Goal: Information Seeking & Learning: Learn about a topic

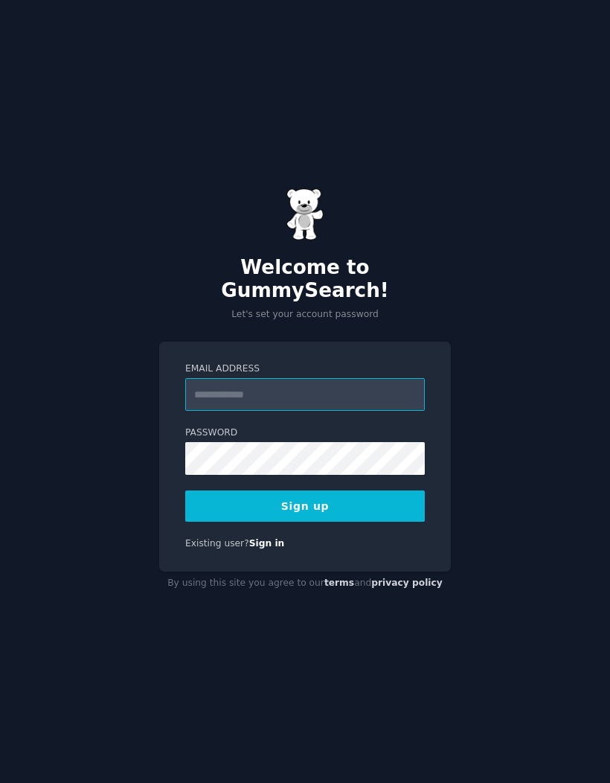
click at [246, 406] on input "Email Address" at bounding box center [305, 394] width 240 height 33
type input "**********"
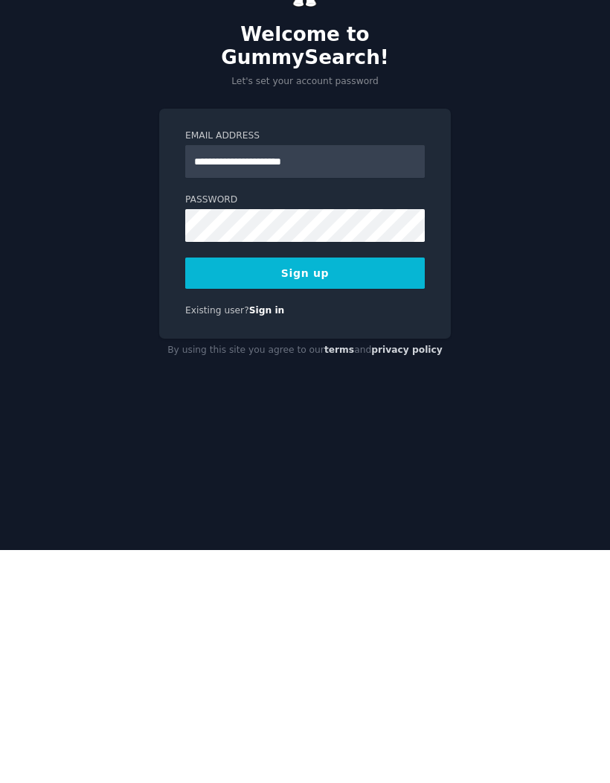
click at [335, 491] on button "Sign up" at bounding box center [305, 506] width 240 height 31
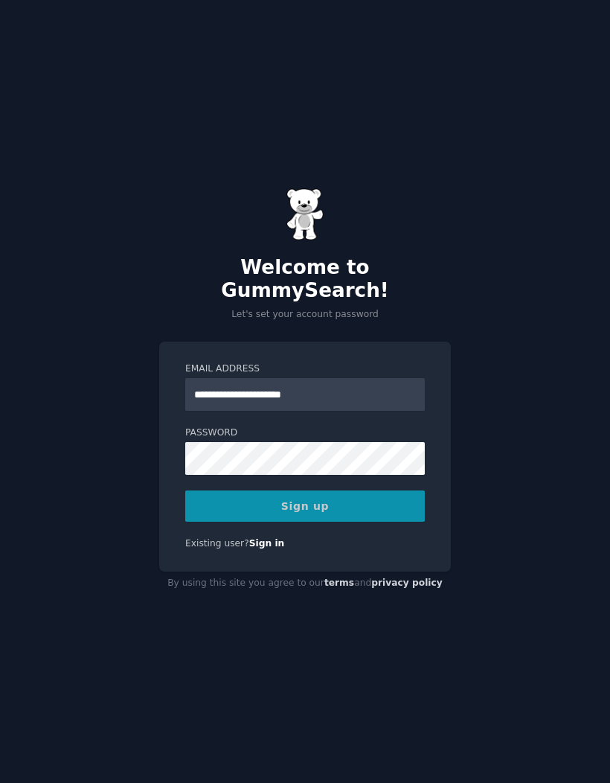
click at [329, 491] on div "Sign up" at bounding box center [305, 506] width 240 height 31
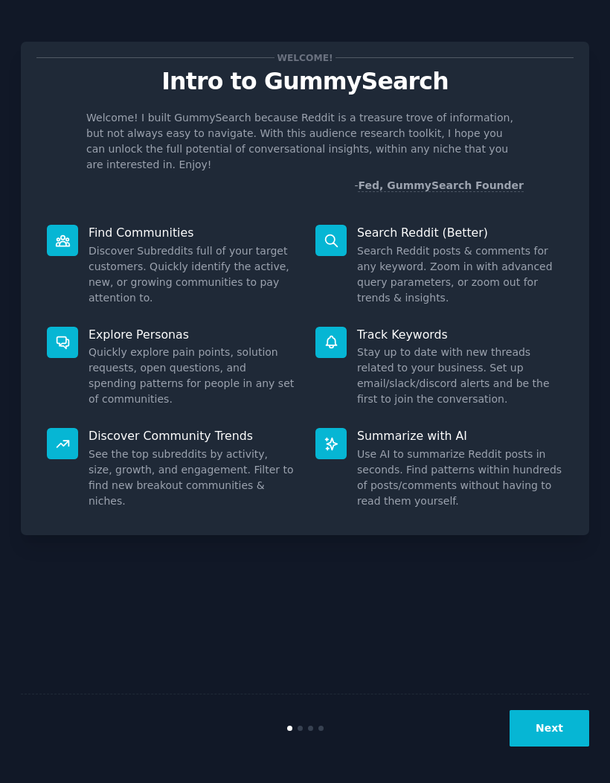
click at [138, 428] on p "Discover Community Trends" at bounding box center [192, 436] width 206 height 16
click at [131, 327] on p "Explore Personas" at bounding box center [192, 335] width 206 height 16
click at [131, 225] on p "Find Communities" at bounding box center [192, 233] width 206 height 16
click at [334, 234] on icon at bounding box center [331, 240] width 12 height 12
click at [348, 225] on dt "Search Reddit (Better)" at bounding box center [440, 233] width 248 height 16
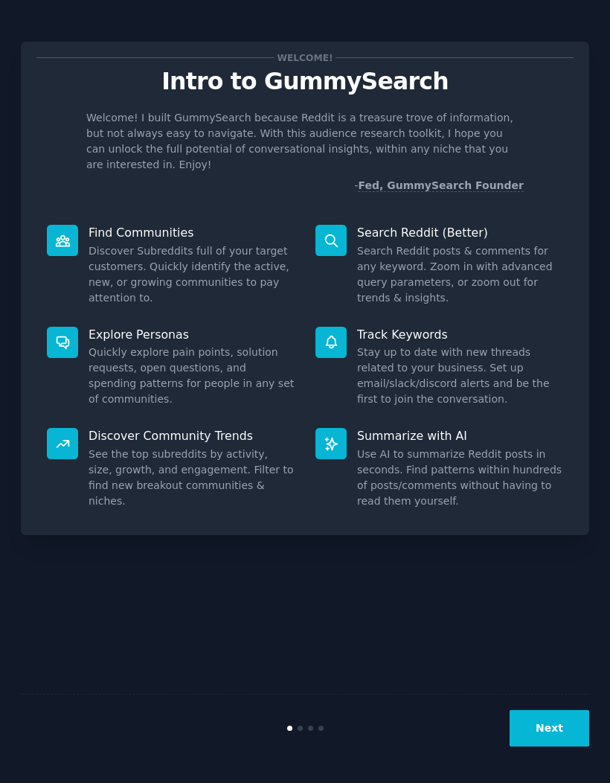
click at [418, 225] on p "Search Reddit (Better)" at bounding box center [460, 233] width 206 height 16
click at [561, 725] on button "Next" at bounding box center [550, 728] width 80 height 36
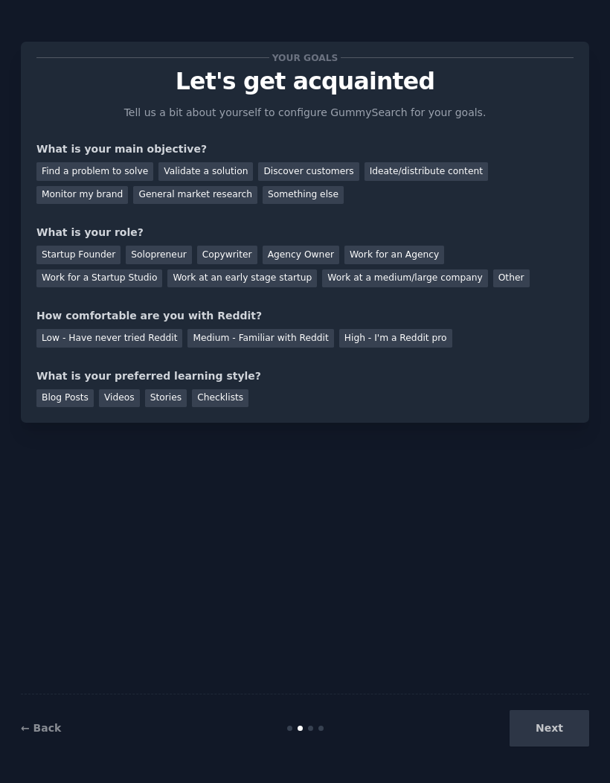
click at [83, 162] on div "Find a problem to solve" at bounding box center [94, 171] width 117 height 19
click at [159, 246] on div "Solopreneur" at bounding box center [159, 255] width 66 height 19
click at [282, 329] on div "Medium - Familiar with Reddit" at bounding box center [261, 338] width 146 height 19
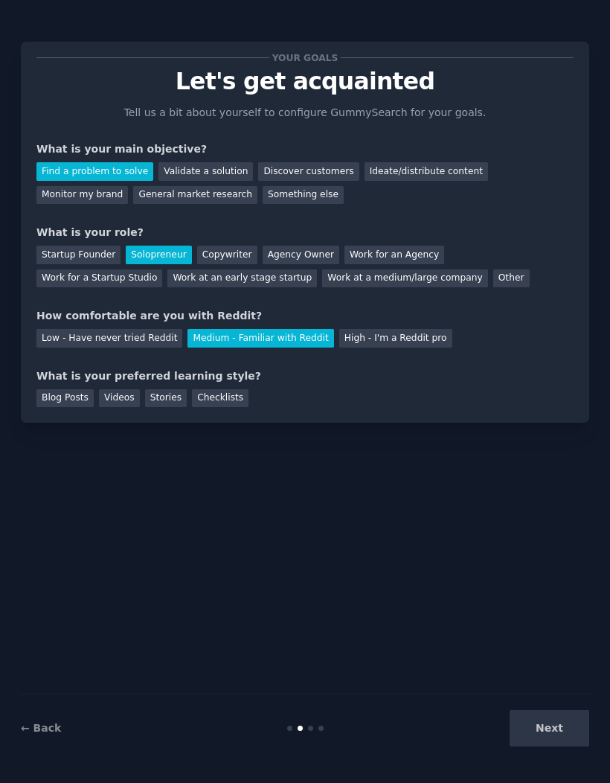
click at [130, 389] on div "Videos" at bounding box center [119, 398] width 41 height 19
click at [557, 730] on button "Next" at bounding box center [550, 728] width 80 height 36
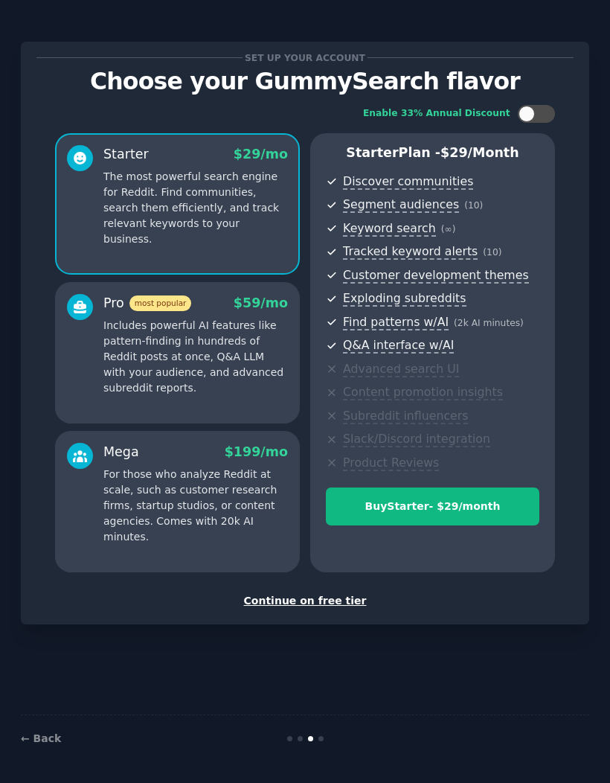
click at [549, 95] on div "Enable 33% Annual Discount Starter $ 29 /mo The most powerful search engine for…" at bounding box center [304, 339] width 537 height 488
click at [531, 106] on div at bounding box center [527, 114] width 16 height 16
click at [545, 106] on div at bounding box center [546, 114] width 16 height 16
checkbox input "false"
click at [333, 599] on div "Continue on free tier" at bounding box center [304, 601] width 537 height 16
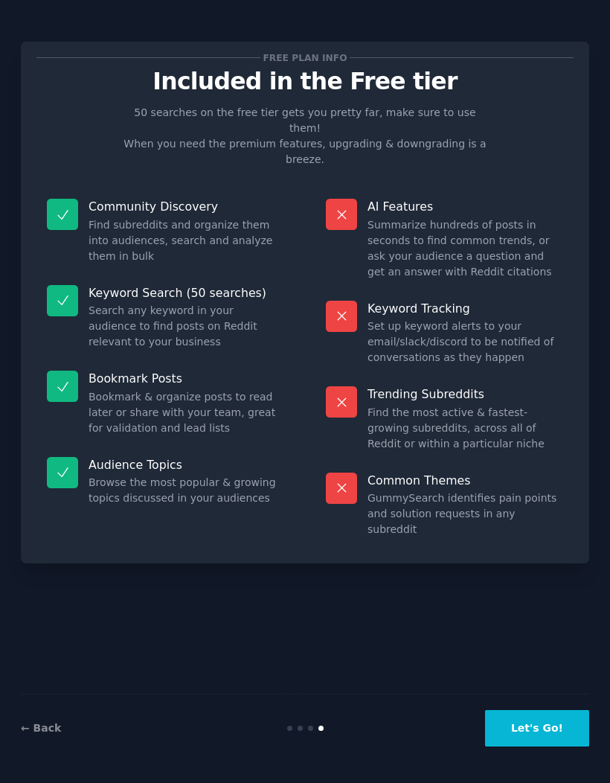
scroll to position [61, 0]
click at [537, 732] on button "Let's Go!" at bounding box center [537, 728] width 104 height 36
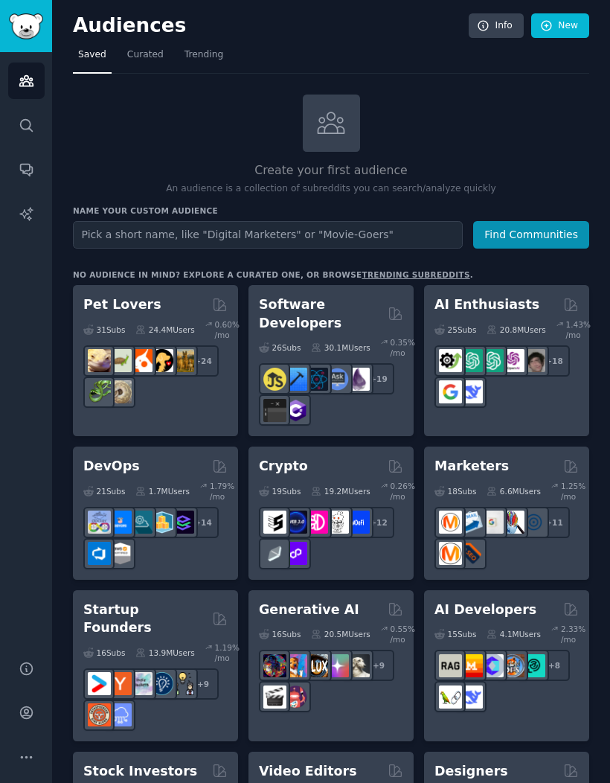
click at [386, 221] on input "text" at bounding box center [268, 235] width 390 height 28
type input "E-commerce products"
click at [532, 221] on button "Find Communities" at bounding box center [531, 235] width 116 height 28
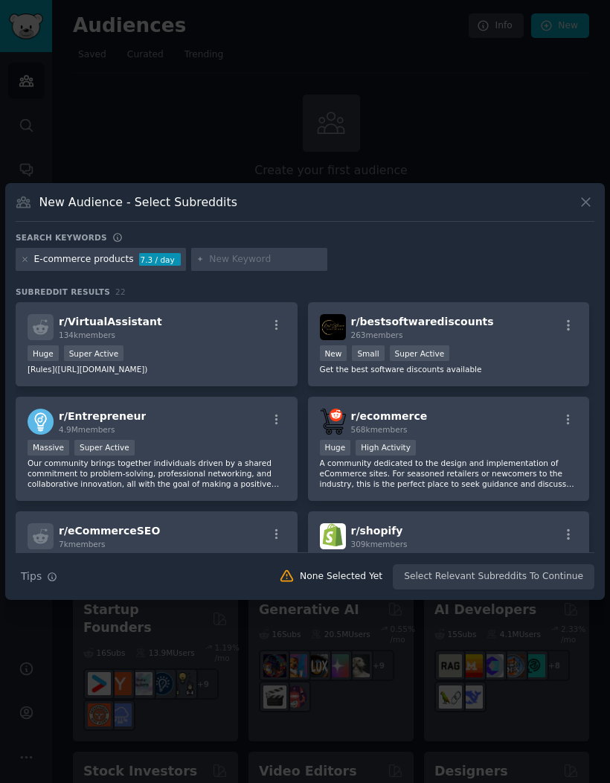
click at [511, 277] on div "E-commerce products 7.3 / day" at bounding box center [305, 262] width 579 height 29
click at [500, 489] on p "A community dedicated to the design and implementation of eCommerce sites. For …" at bounding box center [449, 473] width 258 height 31
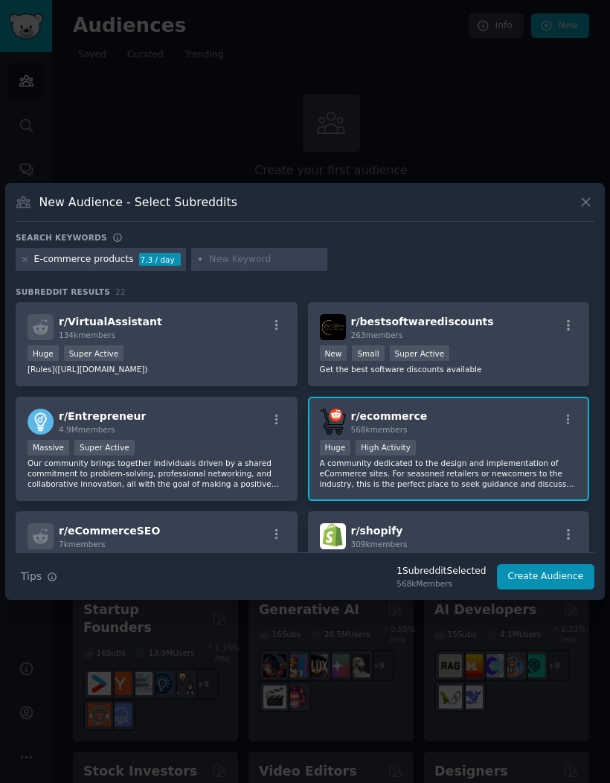
click at [497, 459] on div "Huge High Activity" at bounding box center [449, 449] width 258 height 19
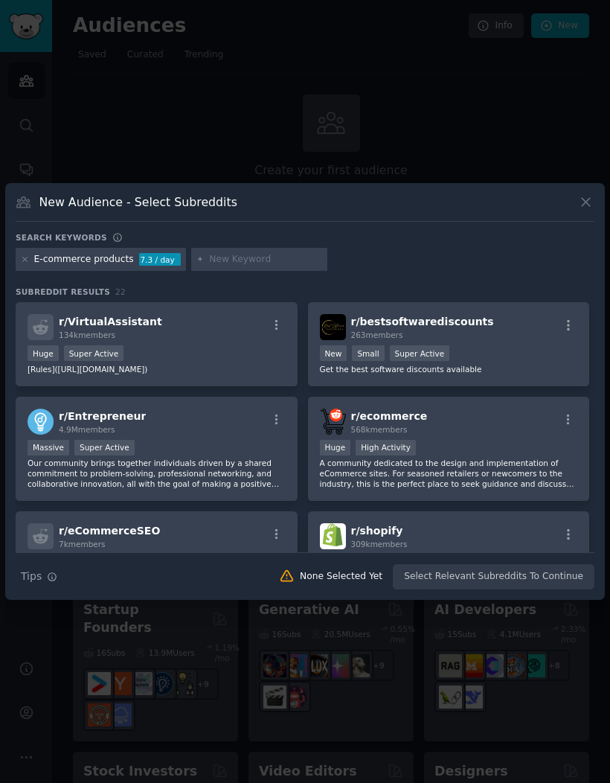
click at [502, 459] on div "Huge High Activity" at bounding box center [449, 449] width 258 height 19
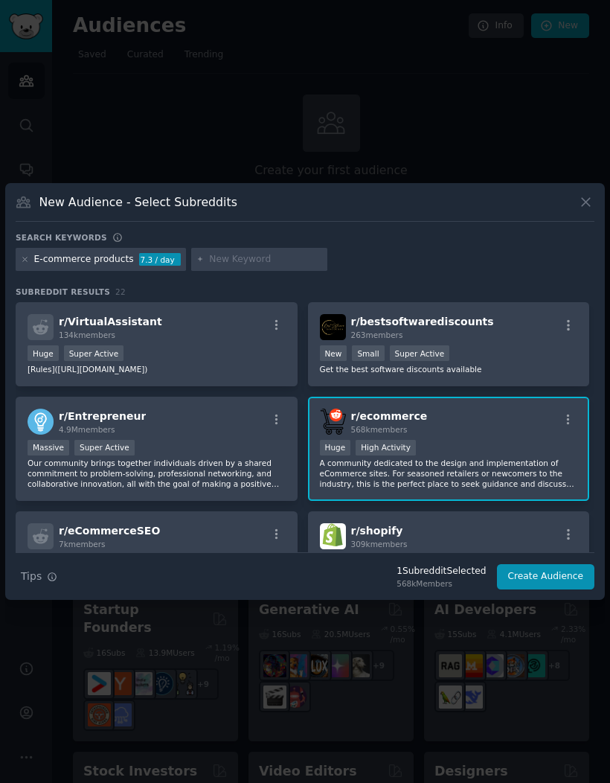
click at [530, 590] on button "Create Audience" at bounding box center [546, 576] width 98 height 25
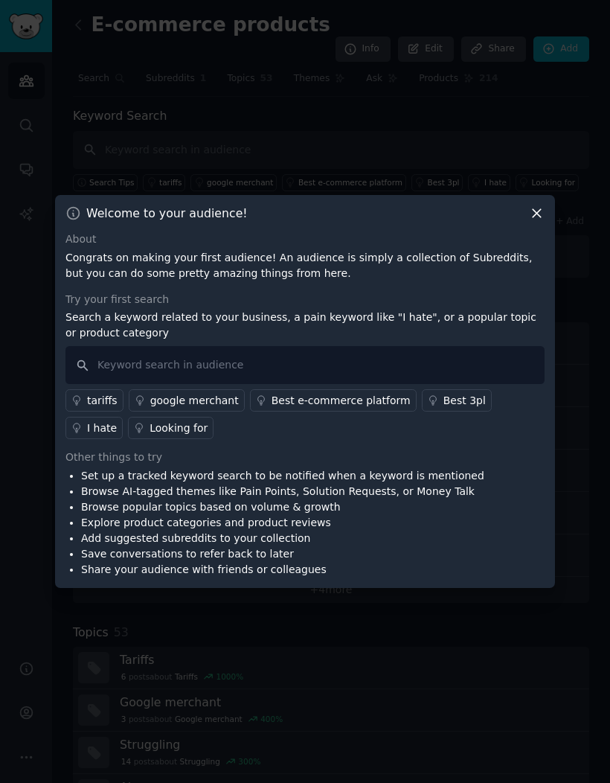
scroll to position [61, 0]
click at [531, 205] on icon at bounding box center [537, 213] width 16 height 16
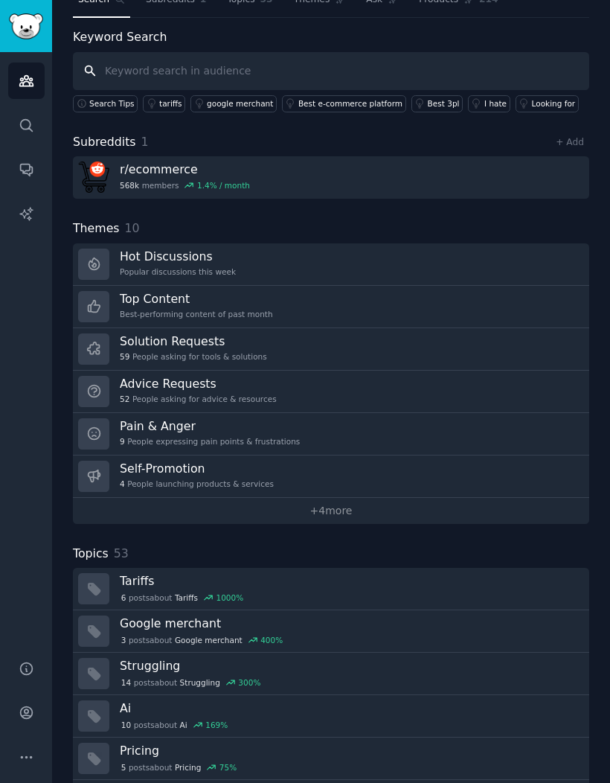
scroll to position [79, 0]
click at [265, 328] on link "Solution Requests 59 People asking for tools & solutions" at bounding box center [331, 349] width 517 height 42
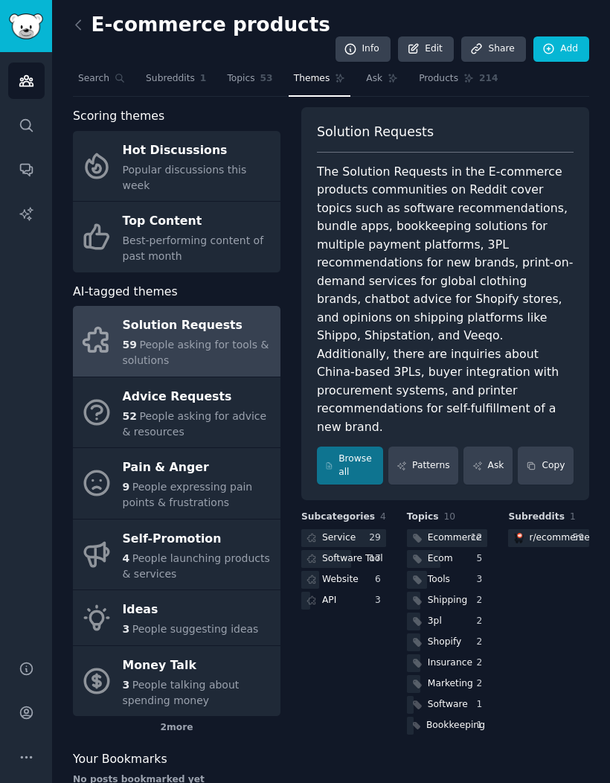
click at [426, 447] on link "Patterns" at bounding box center [424, 466] width 70 height 38
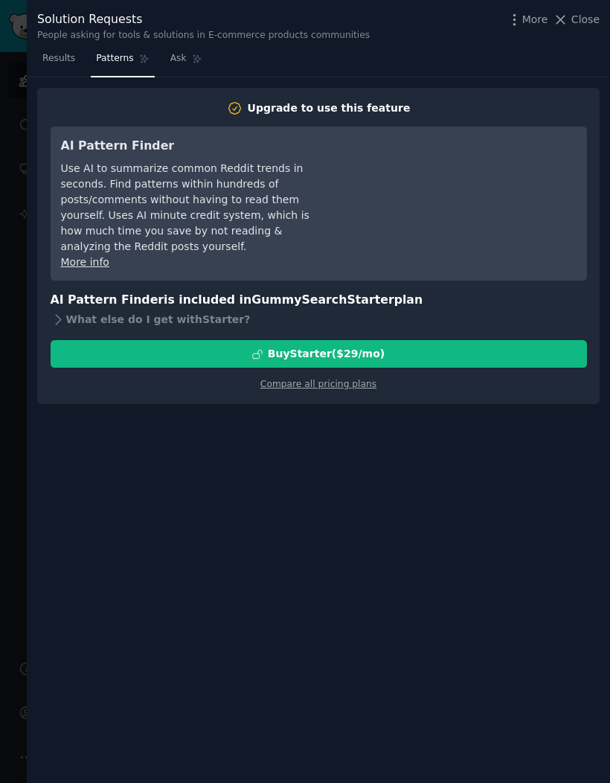
click at [67, 56] on span "Results" at bounding box center [58, 58] width 33 height 13
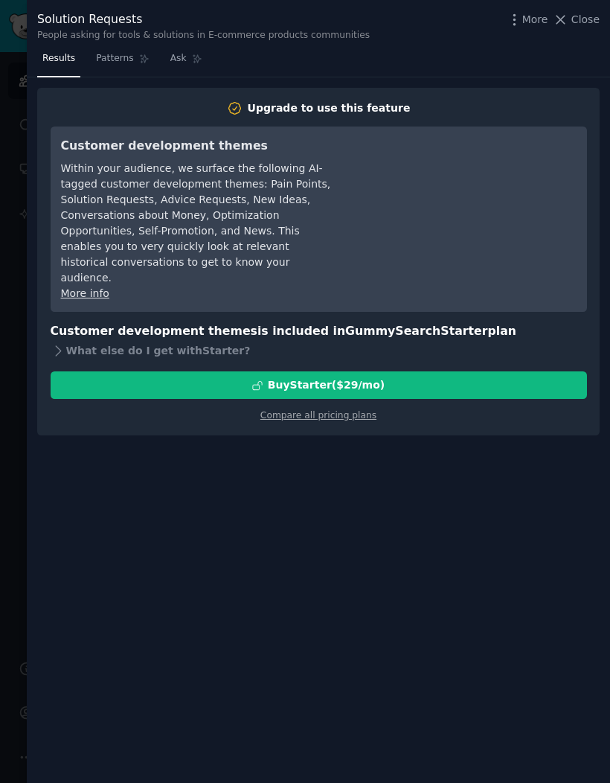
click at [571, 26] on button "Close" at bounding box center [576, 20] width 47 height 16
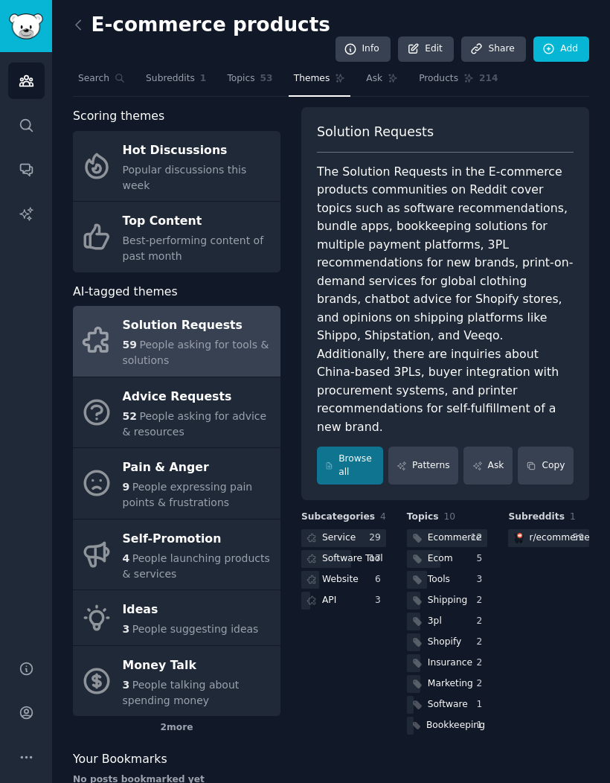
click at [212, 385] on div "Advice Requests" at bounding box center [198, 397] width 150 height 24
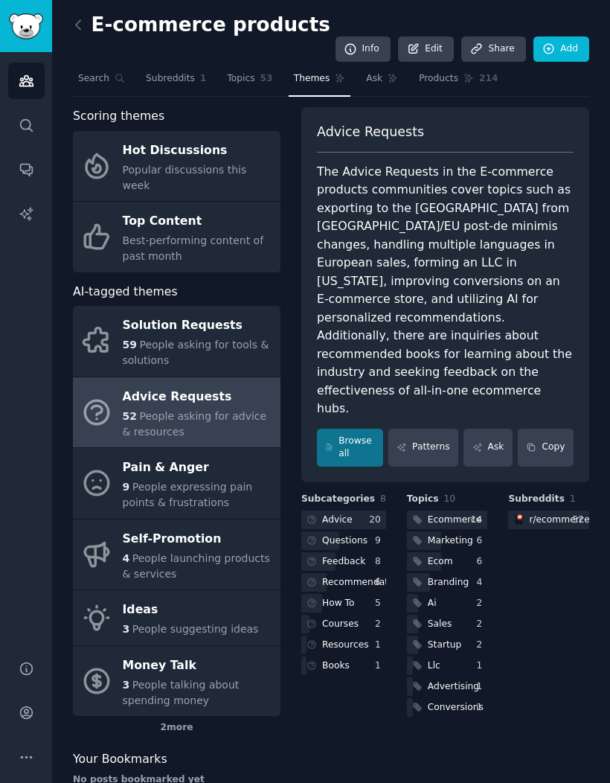
click at [151, 654] on div "Money Talk" at bounding box center [198, 666] width 150 height 24
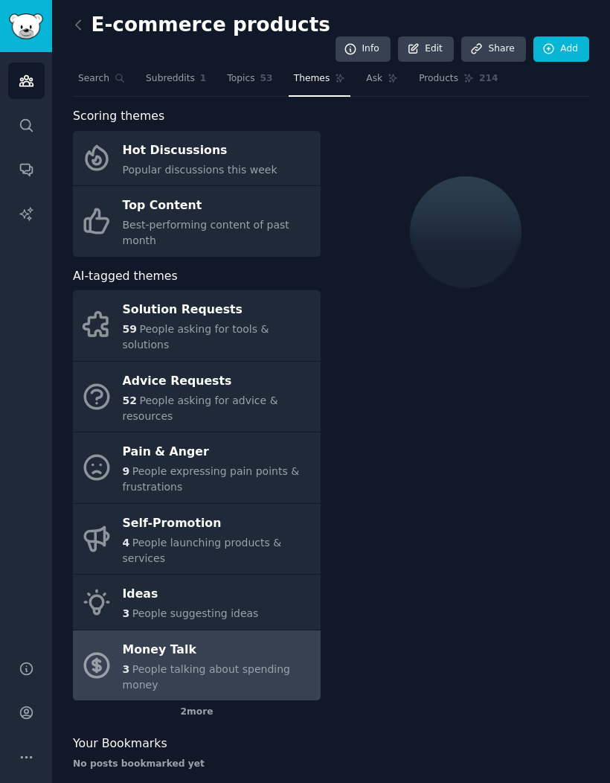
click at [155, 298] on div "Solution Requests" at bounding box center [218, 310] width 191 height 24
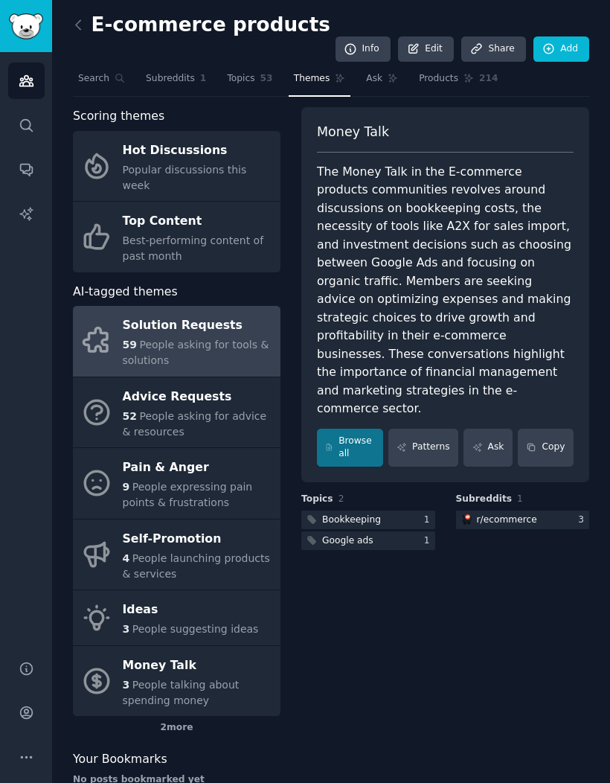
click at [209, 164] on span "Popular discussions this week" at bounding box center [185, 178] width 124 height 28
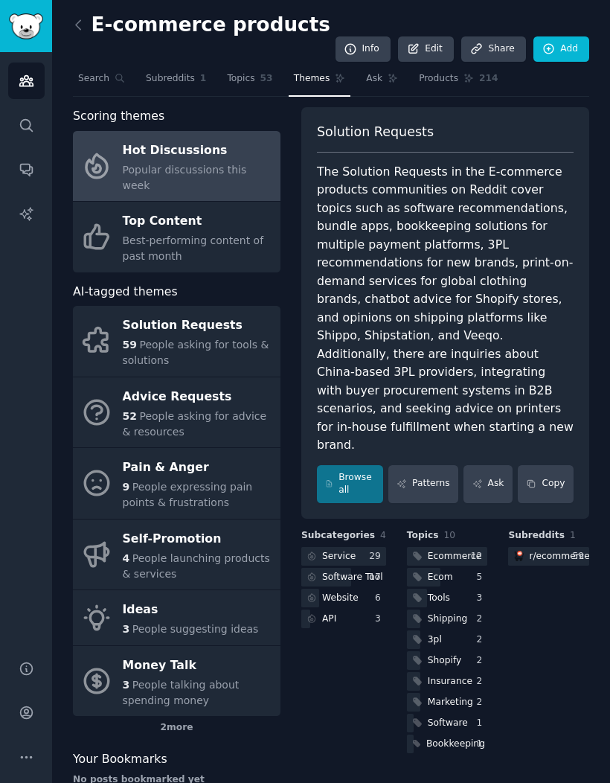
click at [207, 234] on span "Best-performing content of past month" at bounding box center [193, 248] width 141 height 28
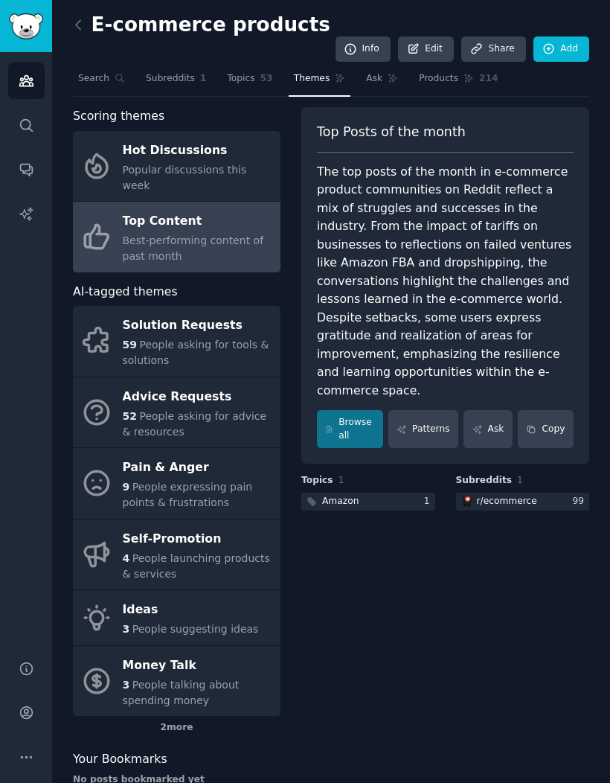
click at [523, 495] on div "r/ ecommerce" at bounding box center [507, 501] width 60 height 13
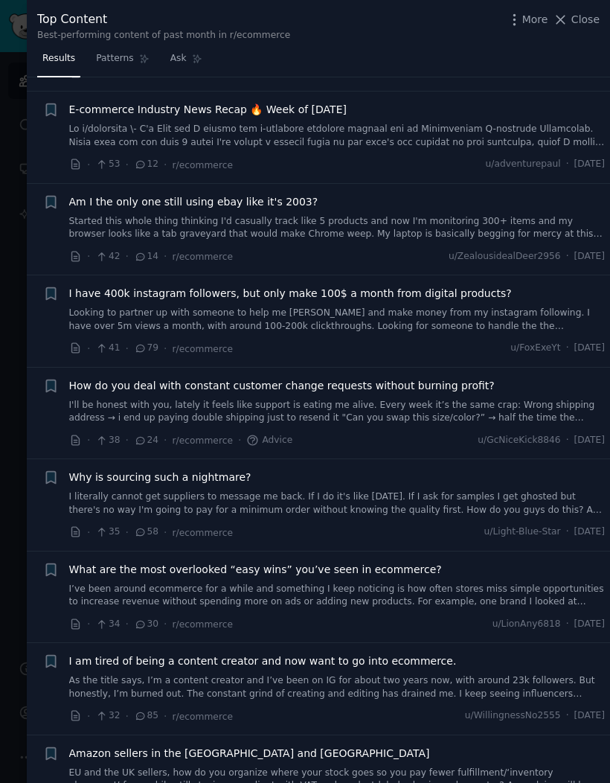
scroll to position [377, 0]
click at [461, 582] on link "I’ve been around ecommerce for a while and something I keep noticing is how oft…" at bounding box center [337, 595] width 537 height 26
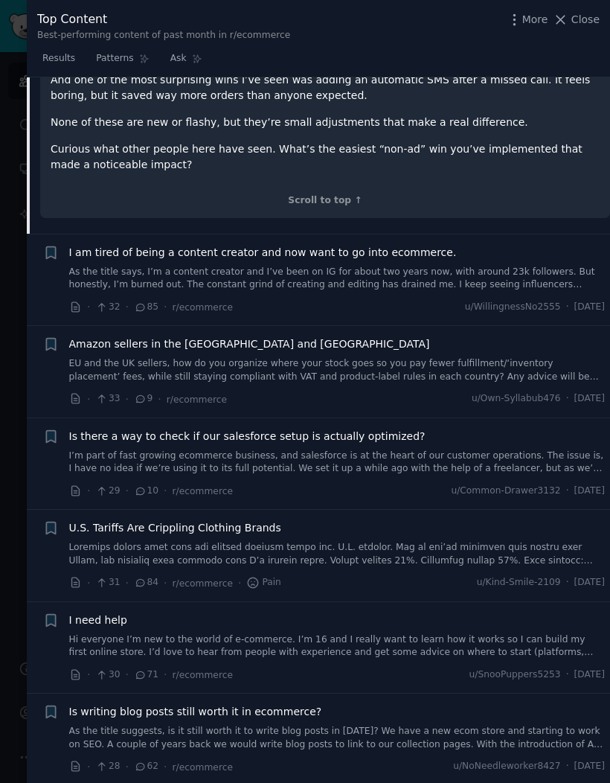
scroll to position [1164, 0]
click at [147, 301] on span "85" at bounding box center [146, 307] width 25 height 13
click at [113, 245] on span "I am tired of being a content creator and now want to go into ecommerce." at bounding box center [263, 253] width 388 height 16
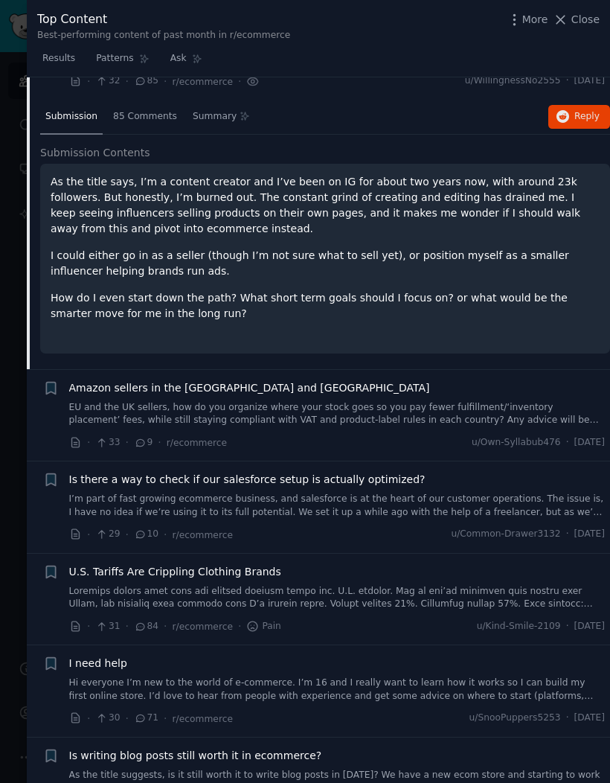
click at [116, 246] on div "As the title says, I’m a content creator and I’ve been on IG for about two year…" at bounding box center [325, 247] width 549 height 147
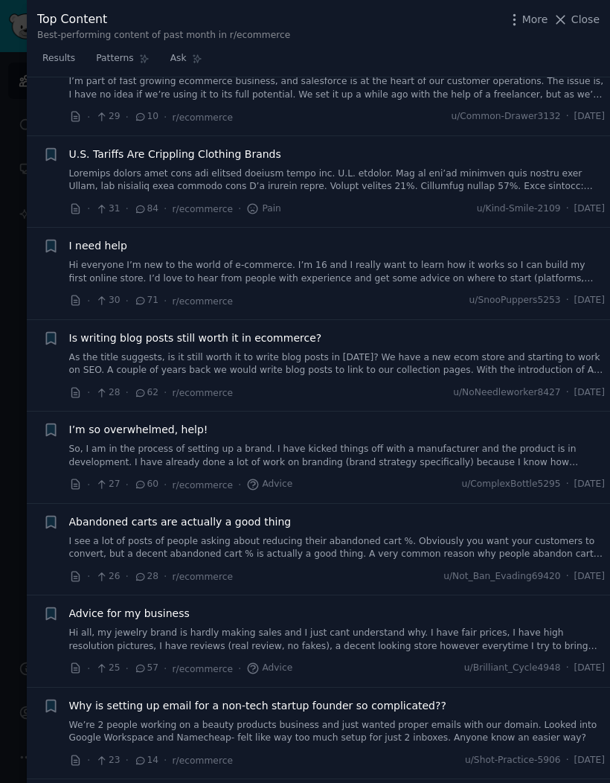
scroll to position [1430, 0]
click at [142, 295] on icon at bounding box center [140, 300] width 13 height 10
click at [98, 211] on li "+ U.S. Tariffs Are Crippling Clothing Brands · 31 · 84 · r/ecommerce · Pain u/K…" at bounding box center [319, 181] width 584 height 92
click at [88, 237] on span "I need help" at bounding box center [98, 245] width 58 height 16
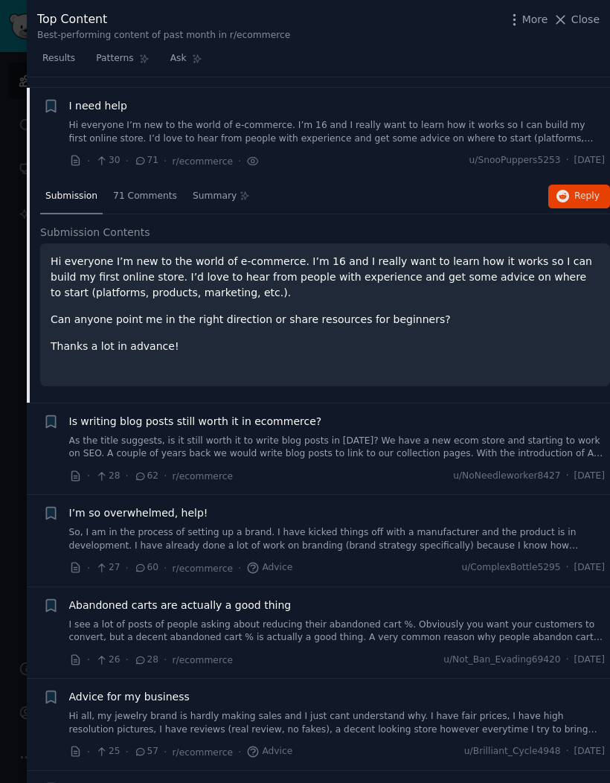
scroll to position [1300, 0]
click at [375, 262] on p "Hi everyone I’m new to the world of e-commerce. I’m 16 and I really want to lea…" at bounding box center [325, 277] width 549 height 47
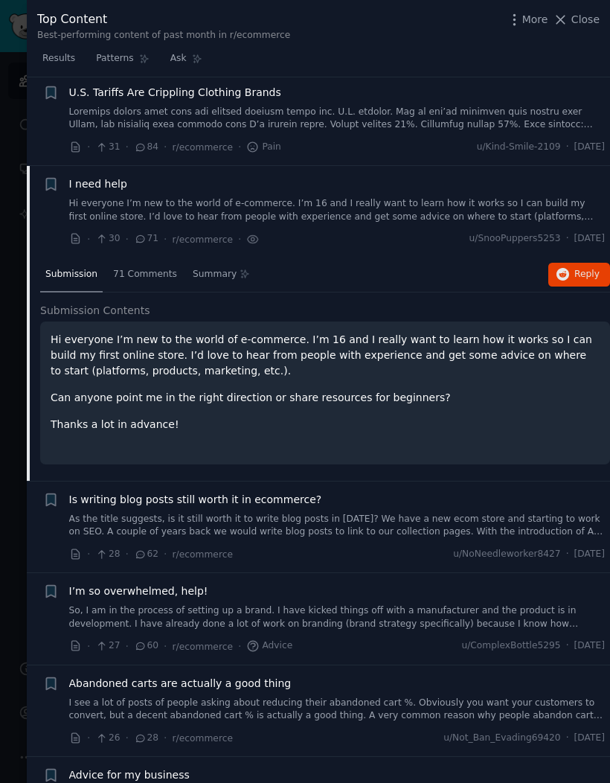
scroll to position [1221, 0]
click at [147, 268] on span "71 Comments" at bounding box center [145, 274] width 64 height 13
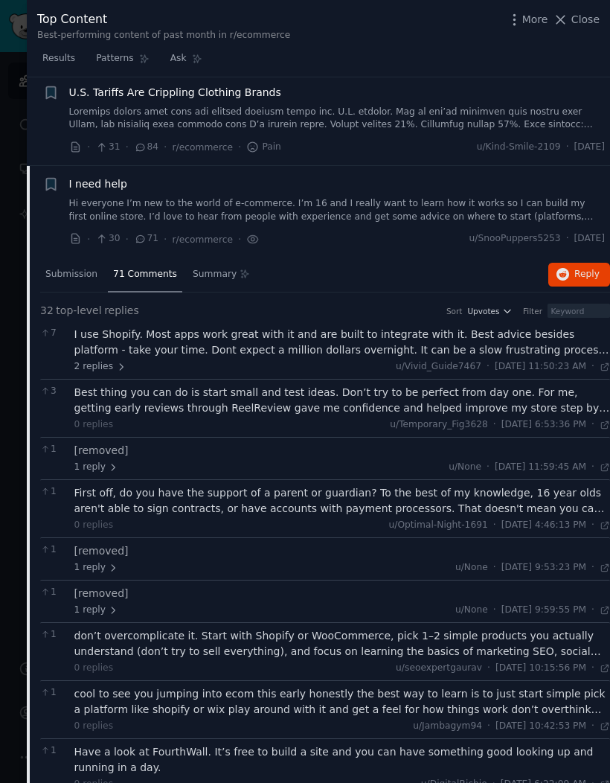
click at [519, 330] on div "I use Shopify. Most apps work great with it and are built to integrate with it.…" at bounding box center [342, 342] width 537 height 31
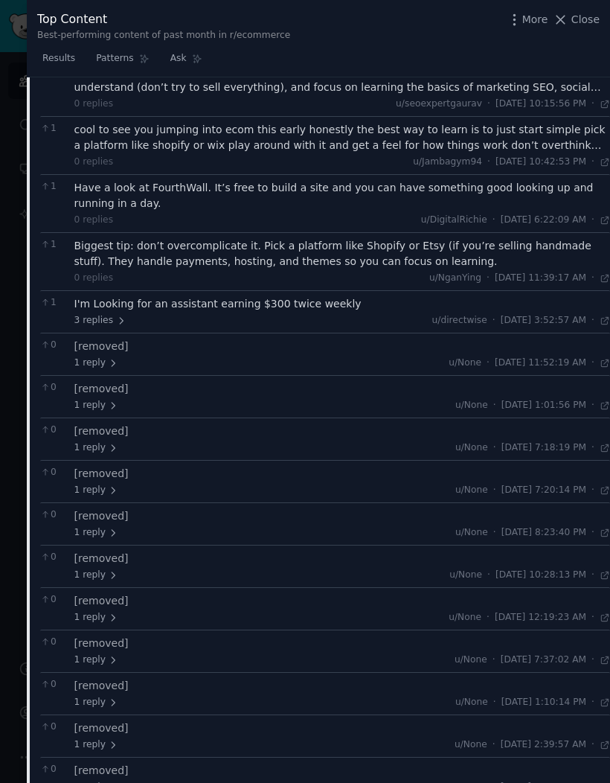
scroll to position [1906, 0]
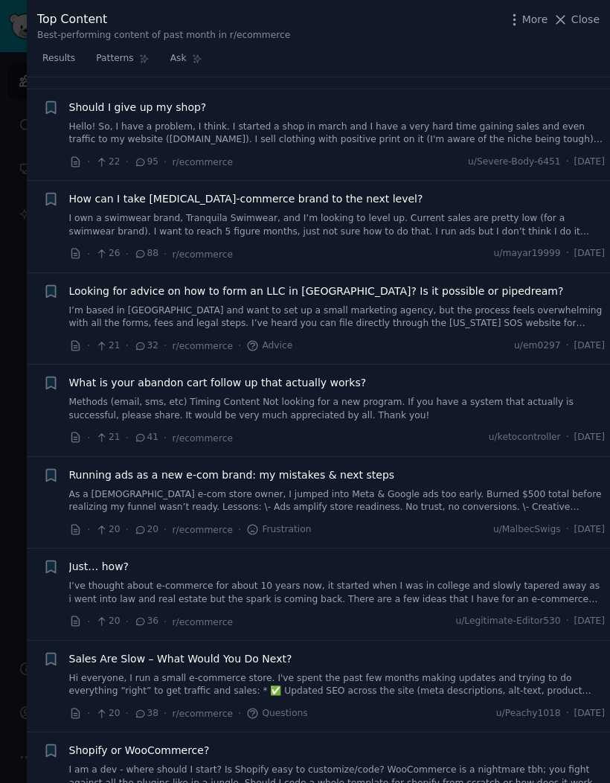
scroll to position [2395, 0]
click at [157, 523] on span "20" at bounding box center [146, 529] width 25 height 13
click at [275, 467] on span "Running ads as a new e-com brand: my mistakes & next steps" at bounding box center [232, 475] width 326 height 16
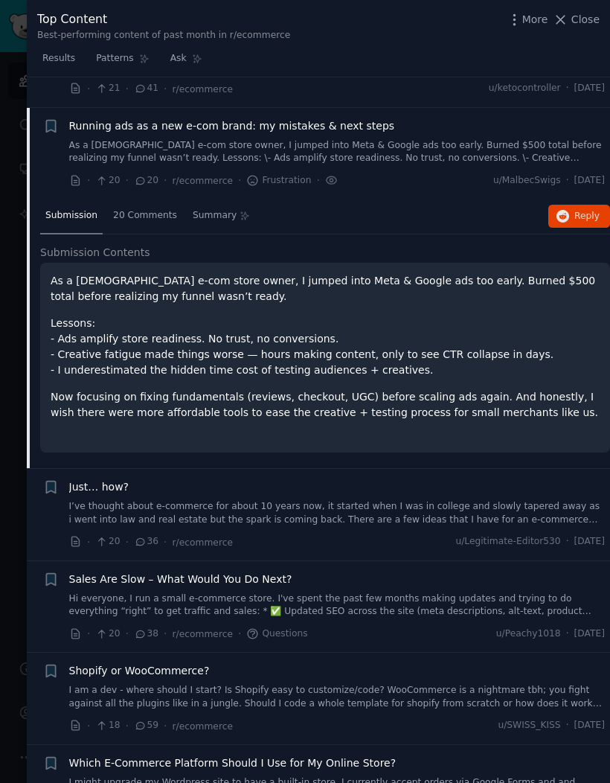
scroll to position [2485, 0]
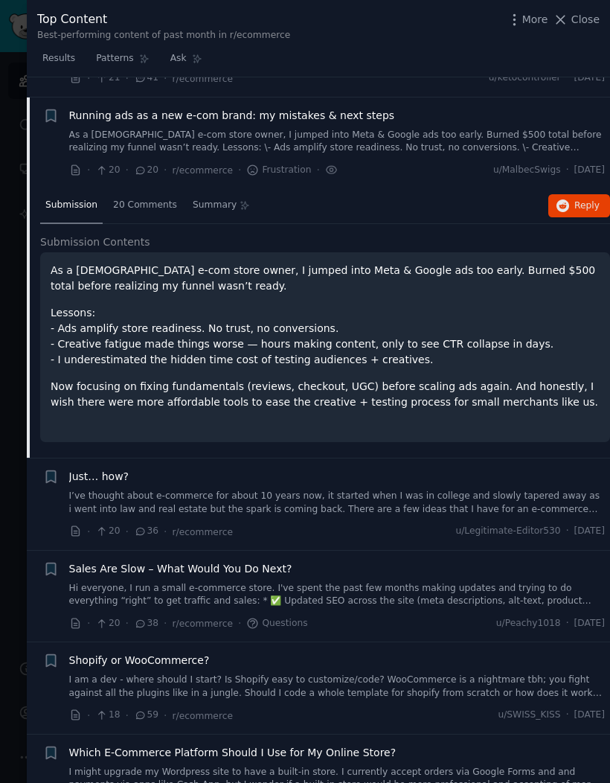
click at [131, 199] on span "20 Comments" at bounding box center [145, 205] width 64 height 13
